Goal: Navigation & Orientation: Find specific page/section

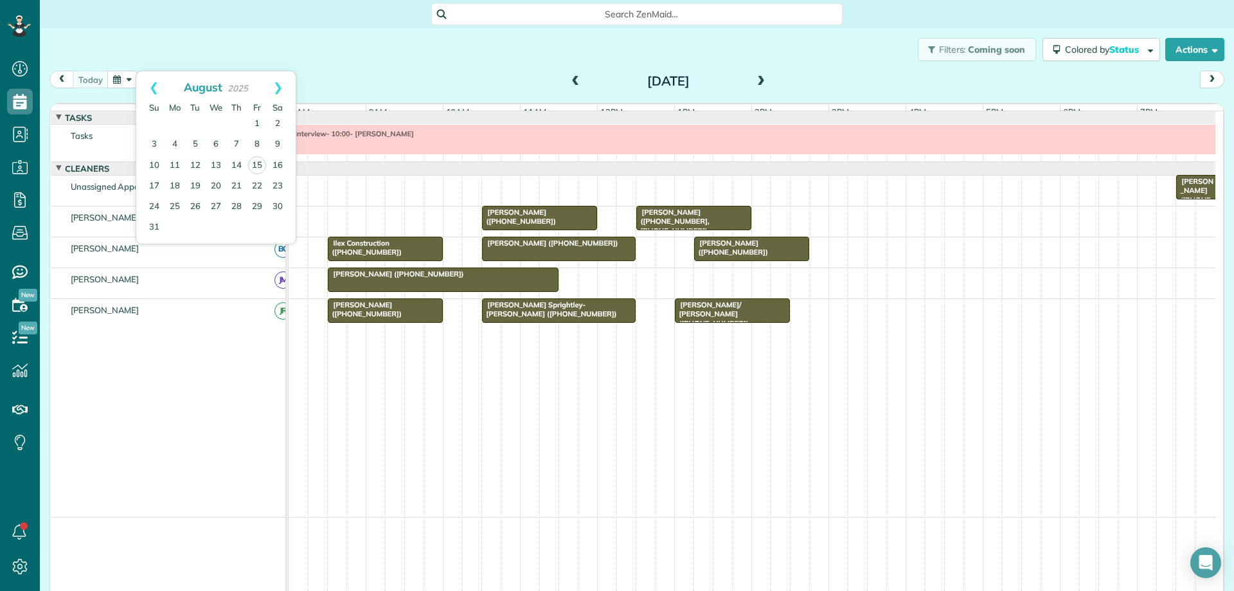
scroll to position [6, 6]
click at [322, 53] on div "Filters: Coming soon Colored by Status Color by Cleaner Color by Team Color by …" at bounding box center [637, 49] width 1194 height 42
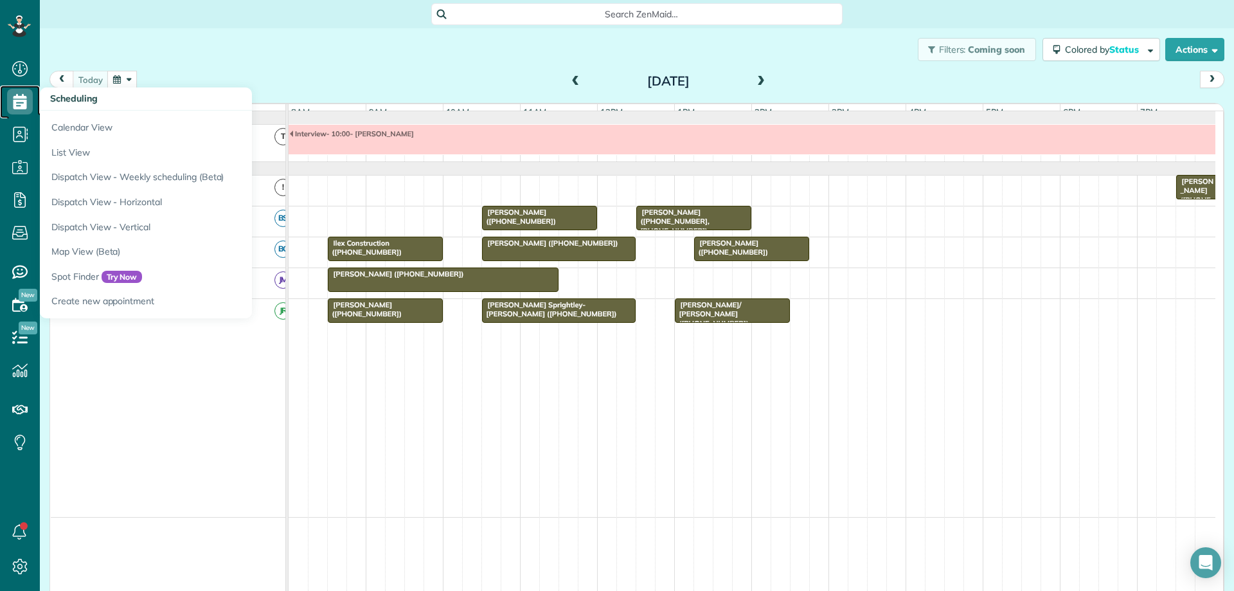
click at [14, 103] on use at bounding box center [19, 101] width 13 height 15
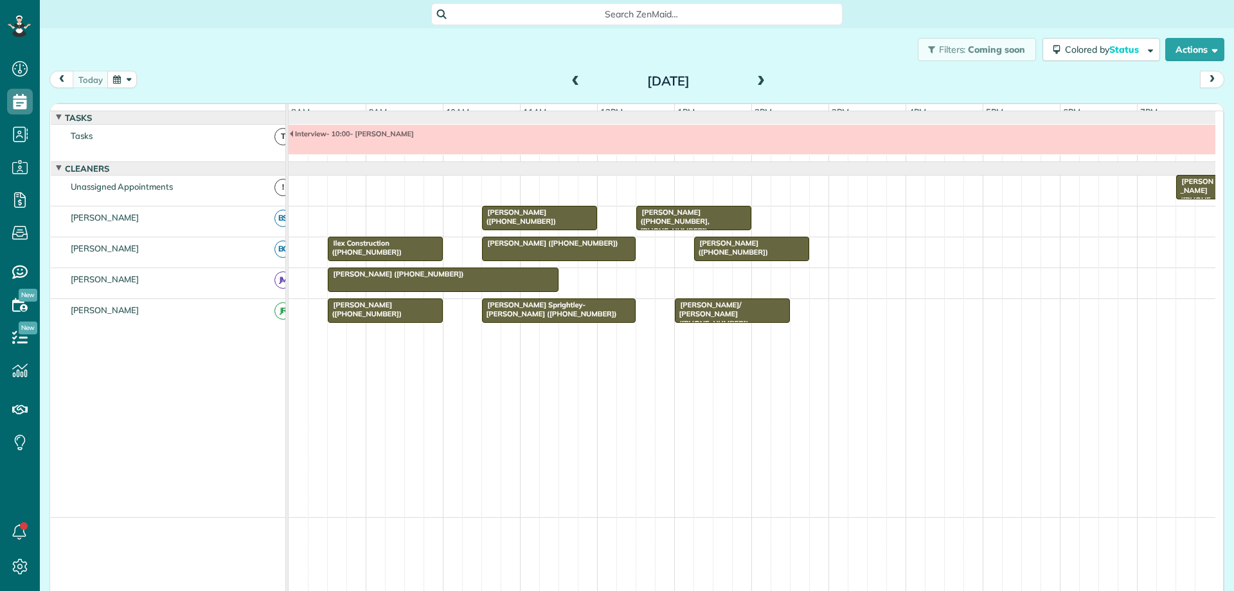
scroll to position [6, 6]
click at [130, 76] on button "button" at bounding box center [122, 79] width 30 height 17
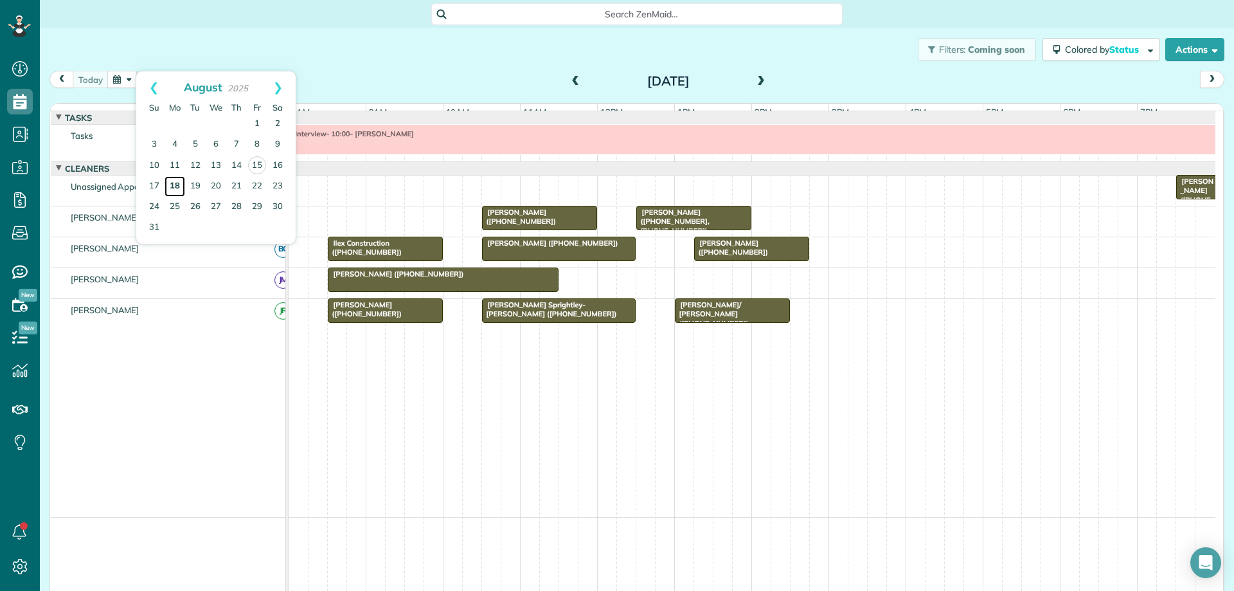
click at [175, 187] on link "18" at bounding box center [175, 186] width 21 height 21
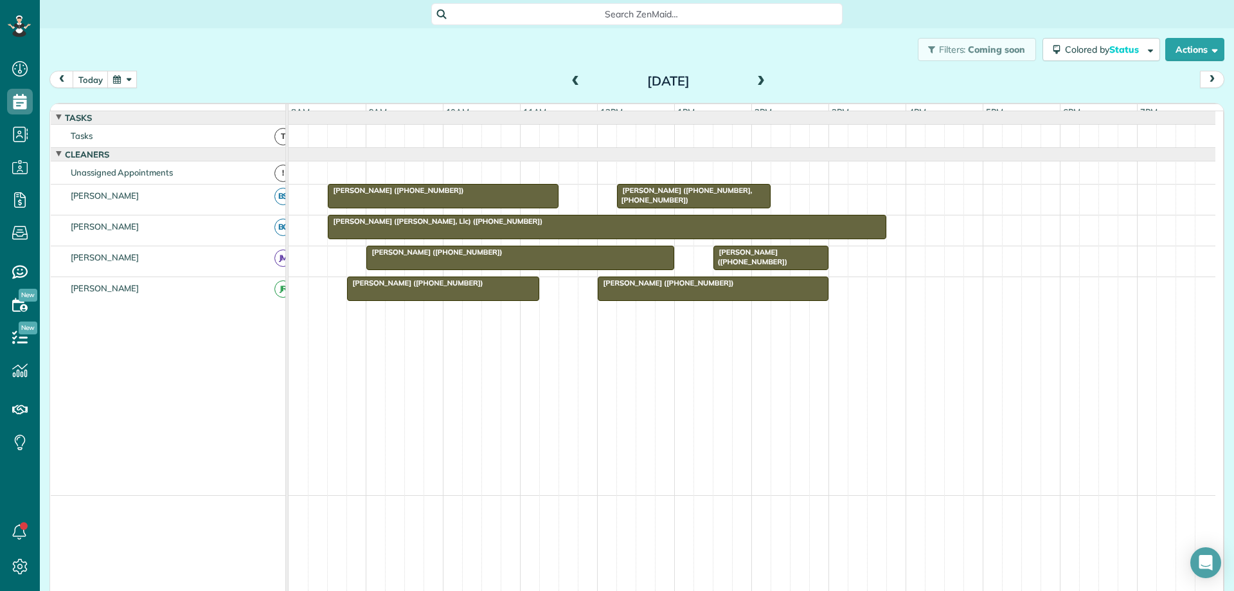
click at [474, 256] on div "[PERSON_NAME] ([PHONE_NUMBER])" at bounding box center [520, 251] width 300 height 9
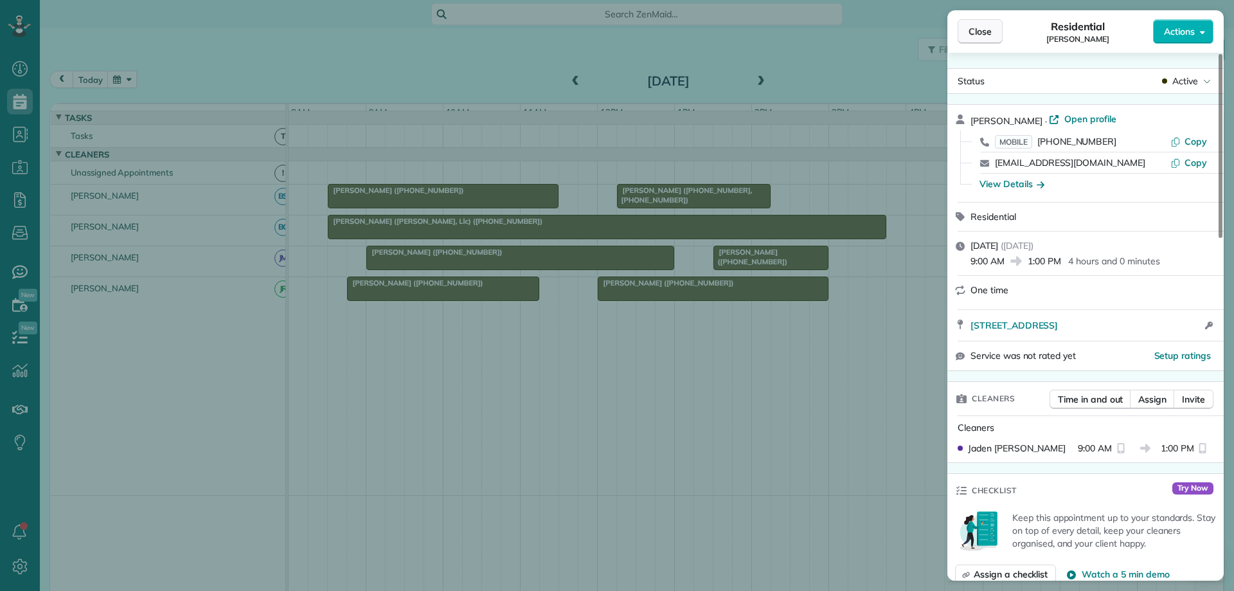
click at [976, 34] on span "Close" at bounding box center [980, 31] width 23 height 13
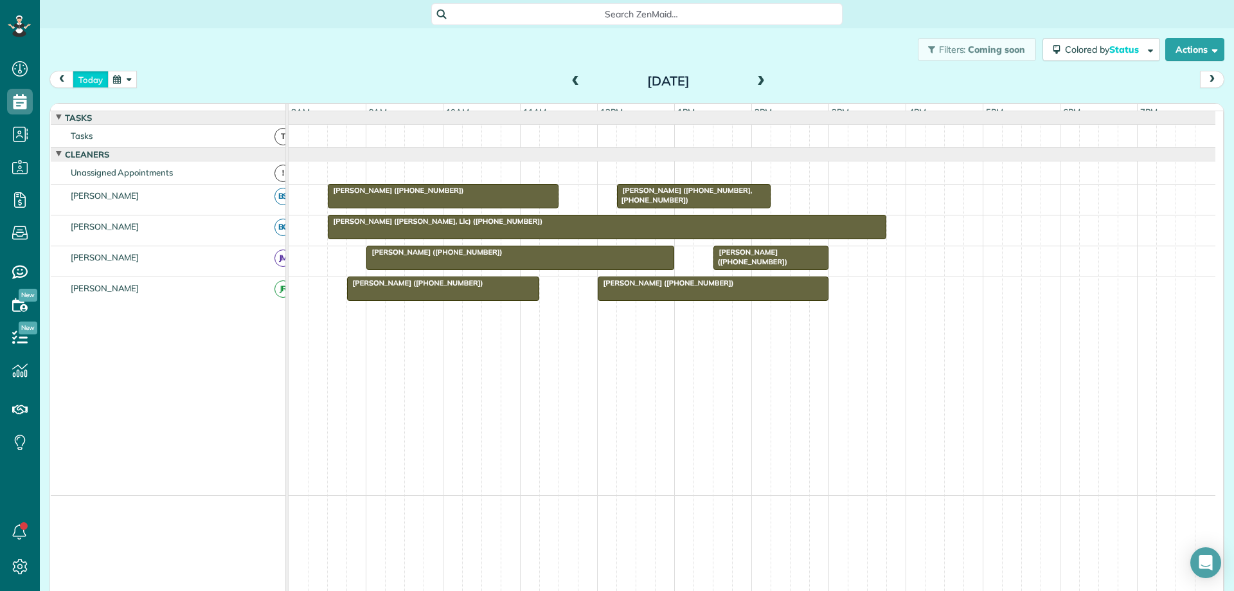
click at [78, 76] on button "today" at bounding box center [91, 79] width 36 height 17
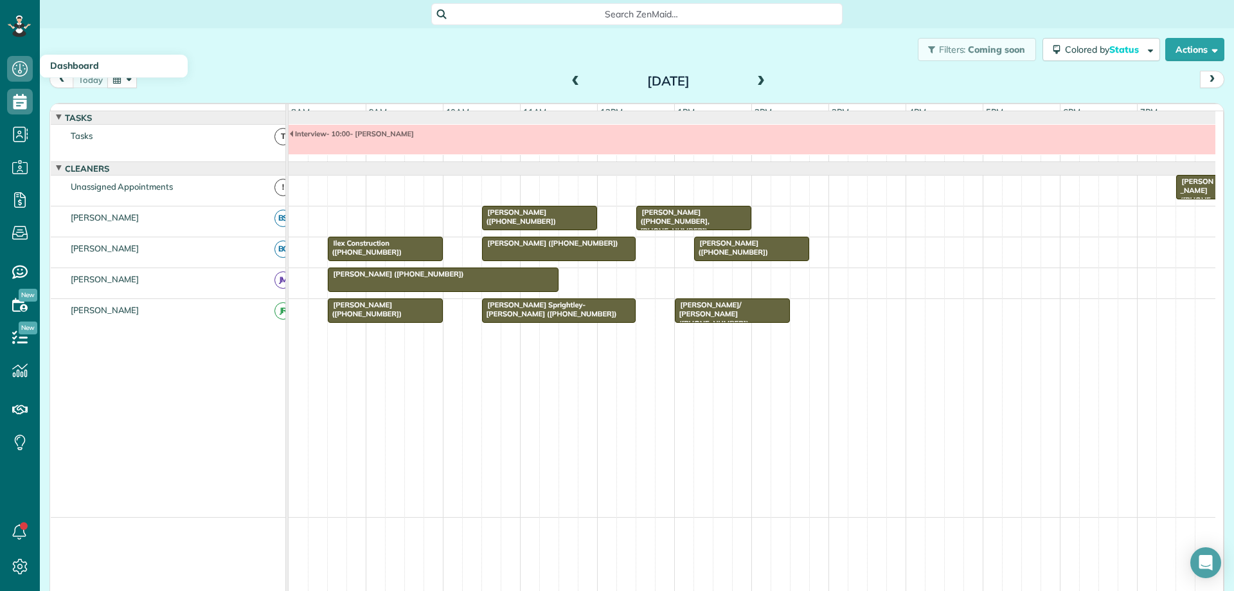
click at [92, 77] on h3 "Dashboard" at bounding box center [114, 66] width 148 height 23
